Goal: Information Seeking & Learning: Check status

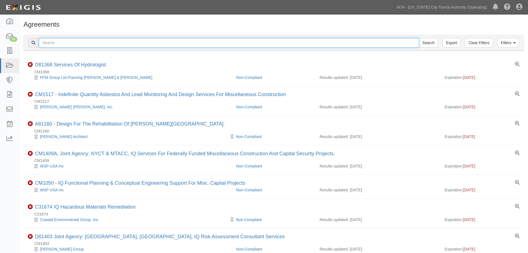
click at [126, 42] on input "text" at bounding box center [229, 42] width 380 height 9
paste input "71438"
type input "71438"
click at [419, 38] on input "Search" at bounding box center [428, 42] width 19 height 9
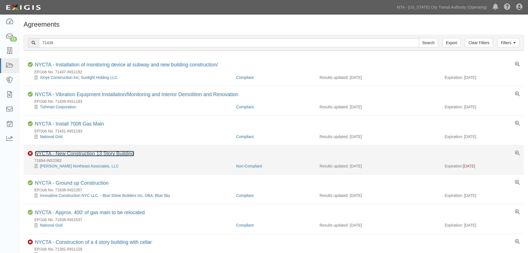
click at [83, 153] on link "NYCTA - New Construction 13 Story Building" at bounding box center [84, 154] width 99 height 6
